Goal: Navigation & Orientation: Find specific page/section

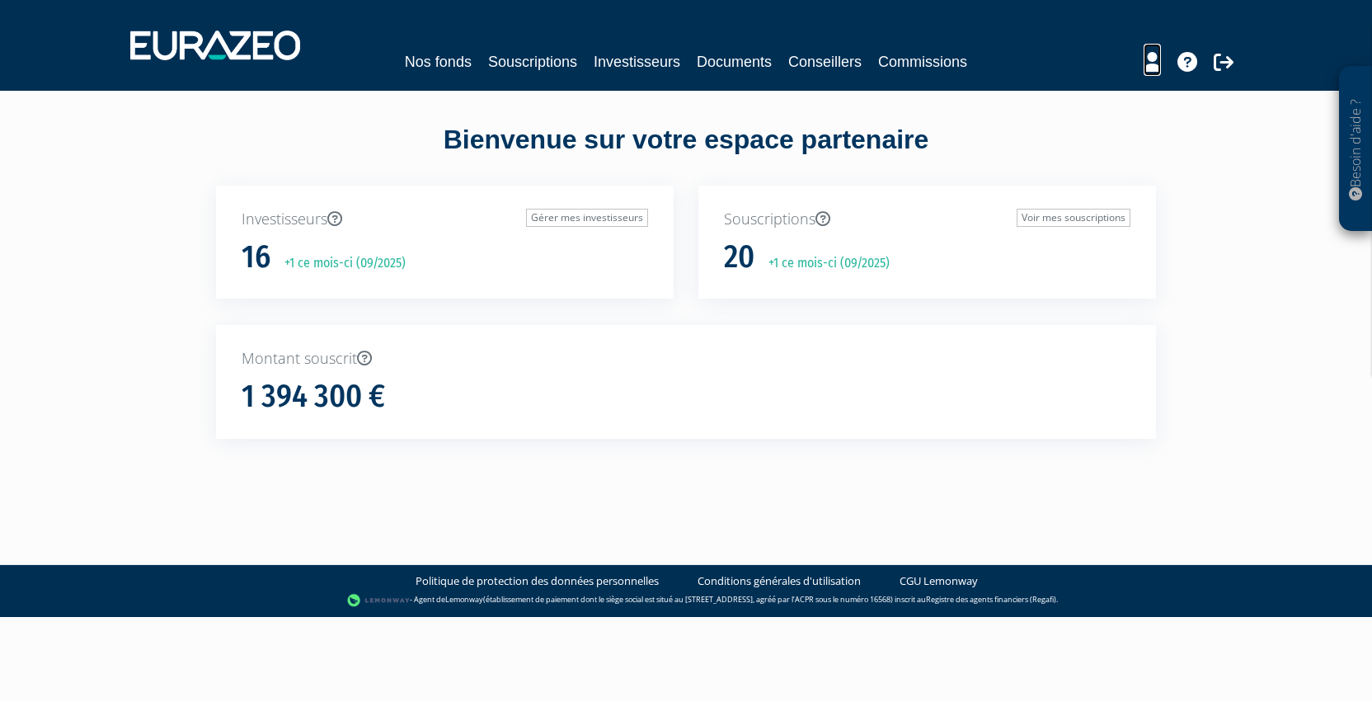
click at [1149, 63] on icon at bounding box center [1151, 62] width 17 height 20
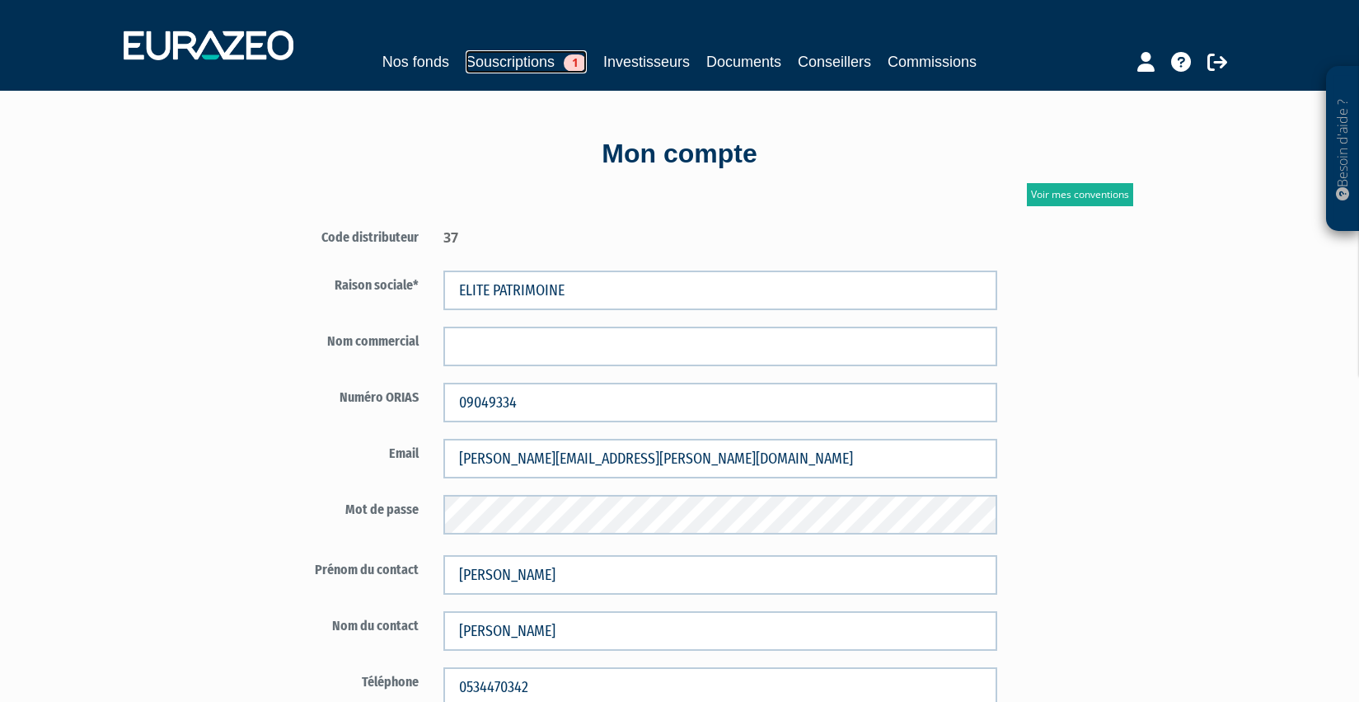
click at [521, 61] on link "Souscriptions 1" at bounding box center [526, 61] width 121 height 23
